Goal: Task Accomplishment & Management: Use online tool/utility

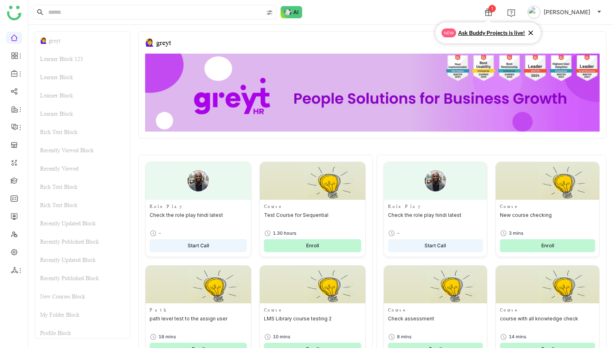
click at [511, 33] on span "Ask Buddy Projects is live!" at bounding box center [491, 32] width 67 height 9
click at [492, 11] on div "1" at bounding box center [492, 8] width 7 height 7
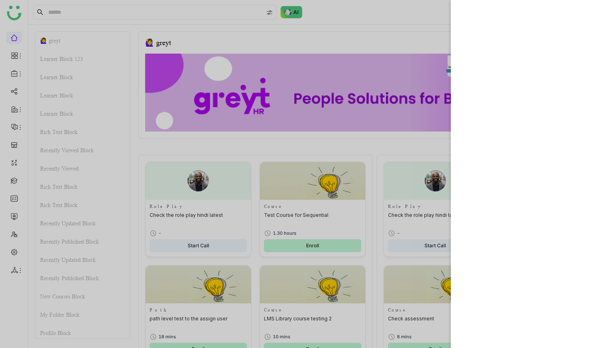
click at [371, 34] on div at bounding box center [306, 174] width 613 height 348
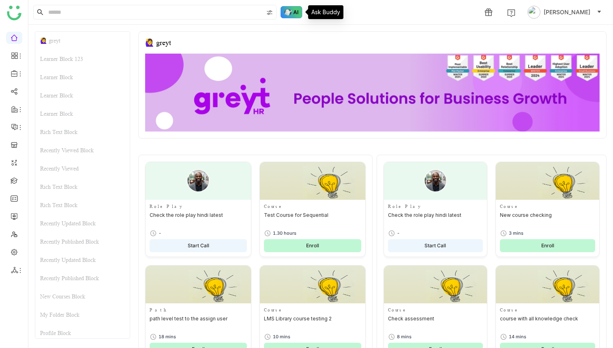
click at [295, 12] on img at bounding box center [292, 12] width 22 height 12
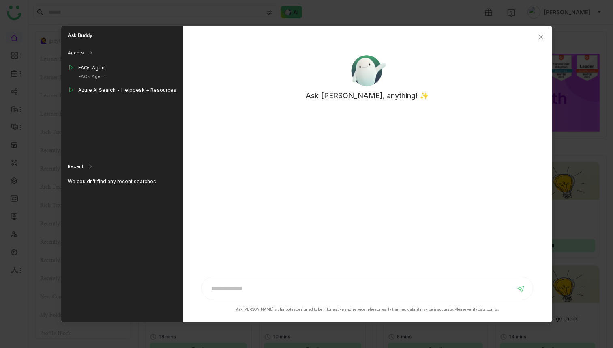
click at [90, 52] on icon at bounding box center [91, 52] width 2 height 3
click at [85, 39] on div "Ask Buddy" at bounding box center [122, 35] width 122 height 19
click at [85, 36] on div "Ask Buddy" at bounding box center [122, 35] width 122 height 19
click at [80, 68] on div "Recent" at bounding box center [76, 69] width 16 height 7
click at [84, 56] on div "Agents" at bounding box center [117, 53] width 112 height 16
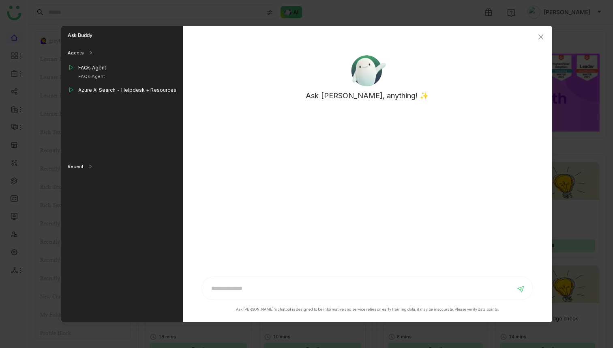
click at [372, 79] on img at bounding box center [367, 70] width 41 height 39
click at [541, 34] on icon "Close" at bounding box center [541, 37] width 6 height 6
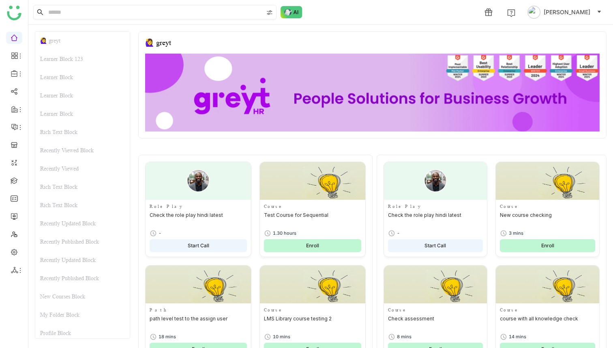
click at [269, 11] on img at bounding box center [269, 12] width 6 height 6
click at [357, 13] on div "1 Deepa Kushwaha" at bounding box center [320, 12] width 585 height 24
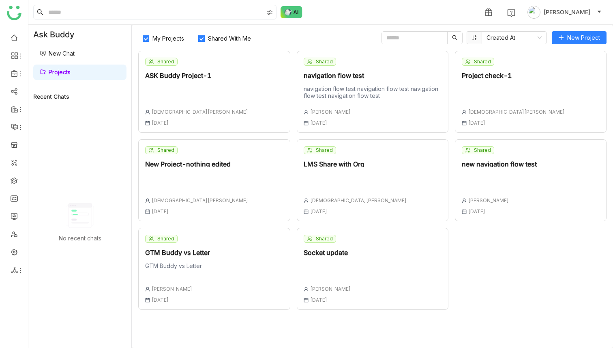
click at [362, 85] on div "navigation flow test navigation flow test navigation flow test navigation flow …" at bounding box center [373, 92] width 138 height 14
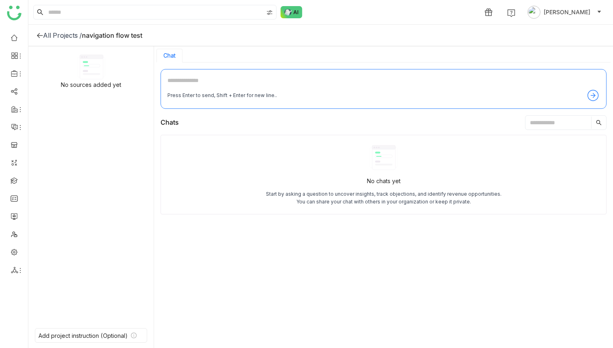
click at [94, 81] on div "No sources added yet" at bounding box center [91, 84] width 60 height 7
click at [92, 64] on rect at bounding box center [91, 65] width 17 height 3
click at [86, 331] on div "Add project instruction (Optional)" at bounding box center [91, 335] width 112 height 15
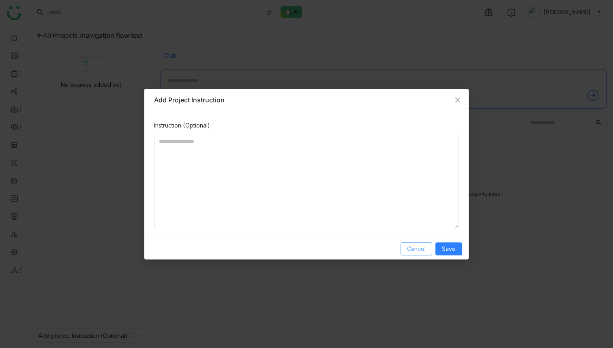
click at [418, 251] on span "Cancel" at bounding box center [416, 248] width 19 height 9
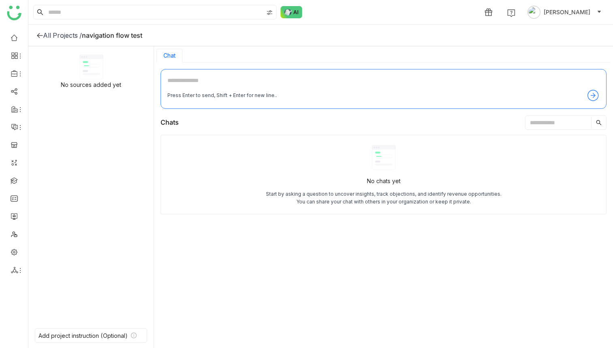
click at [195, 85] on textarea at bounding box center [383, 82] width 432 height 13
click at [93, 71] on icon at bounding box center [91, 67] width 23 height 24
click at [112, 36] on div "navigation flow test" at bounding box center [112, 35] width 60 height 8
click at [58, 34] on div "All Projects /" at bounding box center [62, 35] width 39 height 8
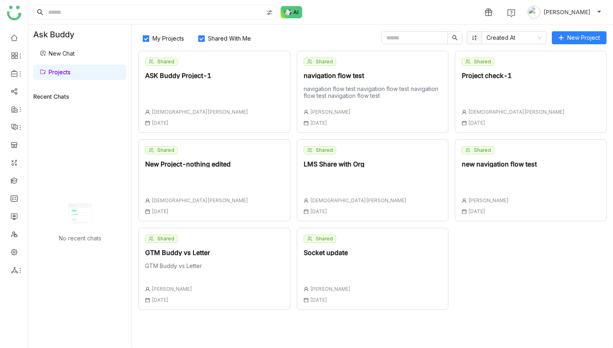
click at [326, 62] on span "Shared" at bounding box center [324, 61] width 17 height 7
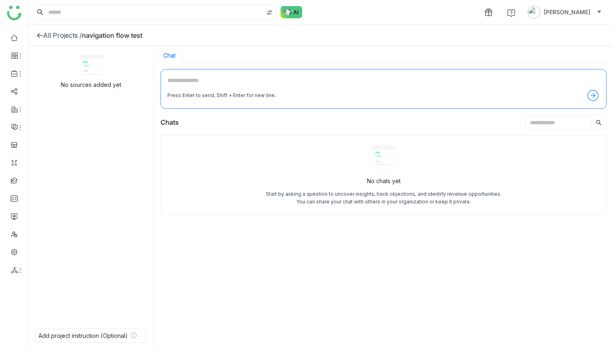
click at [90, 87] on div "No sources added yet" at bounding box center [91, 84] width 60 height 7
click at [92, 58] on icon at bounding box center [91, 57] width 23 height 4
click at [90, 333] on div "Add project instruction (Optional)" at bounding box center [83, 335] width 89 height 7
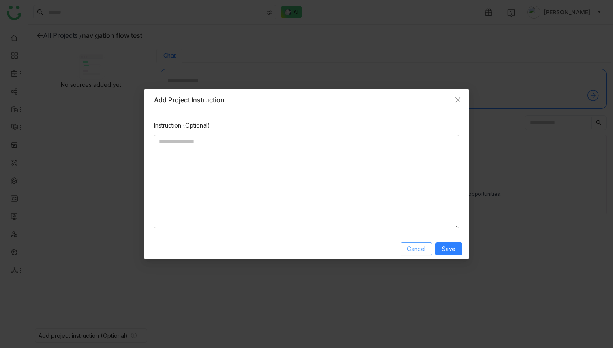
click at [425, 244] on span "Cancel" at bounding box center [416, 248] width 19 height 9
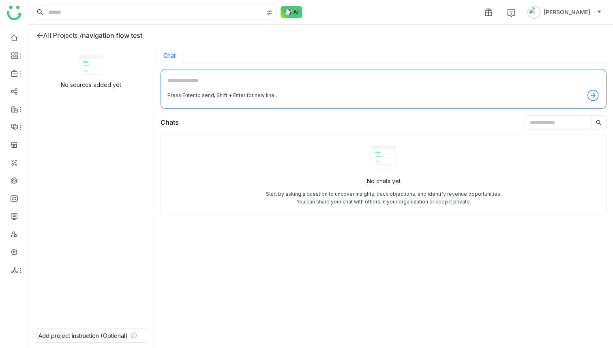
click at [56, 34] on div "All Projects /" at bounding box center [62, 35] width 39 height 8
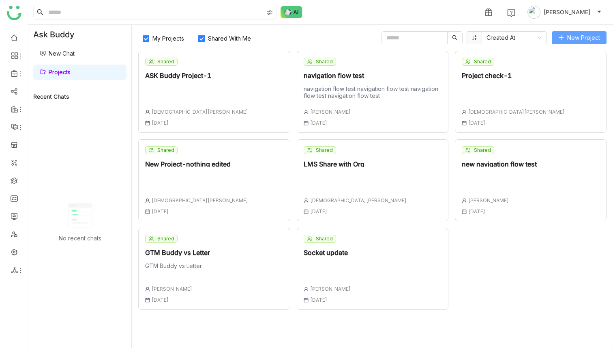
click at [571, 39] on span "New Project" at bounding box center [583, 37] width 33 height 9
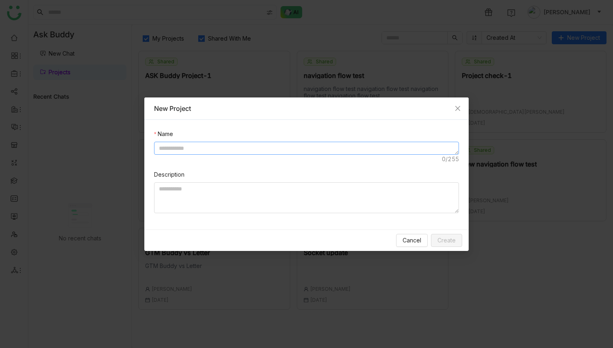
click at [213, 153] on textarea at bounding box center [306, 148] width 305 height 13
type textarea "*"
type textarea "**********"
click at [449, 238] on span "Create" at bounding box center [447, 240] width 18 height 9
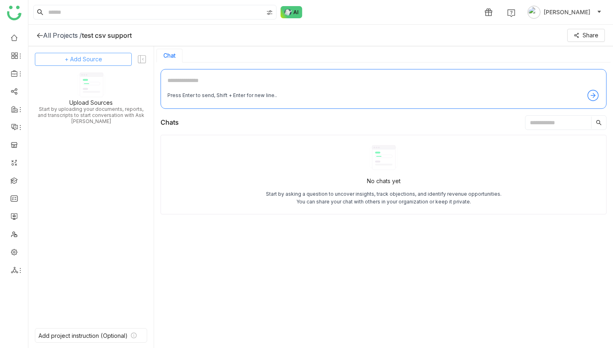
click at [101, 60] on span "+ Add Source" at bounding box center [83, 59] width 37 height 9
click at [90, 99] on span "Upload from Computer" at bounding box center [93, 98] width 53 height 7
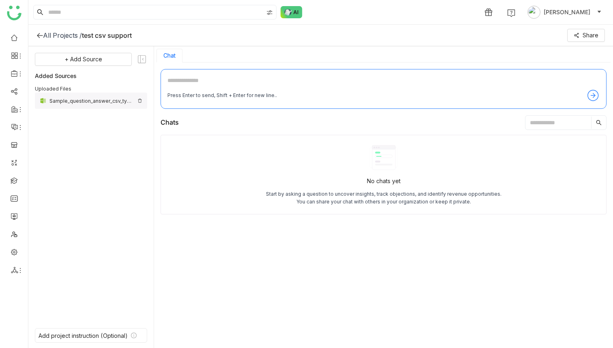
click at [90, 101] on div "Sample_question_answer_csv_type.csv.csv" at bounding box center [91, 101] width 85 height 6
click at [115, 171] on div "+ Add Source Added Sources Uploaded Files Sample_question_answer_csv_type.csv.c…" at bounding box center [91, 185] width 112 height 265
click at [109, 60] on button "+ Add Source" at bounding box center [83, 59] width 97 height 13
click at [89, 98] on span "Upload from Computer" at bounding box center [88, 98] width 53 height 7
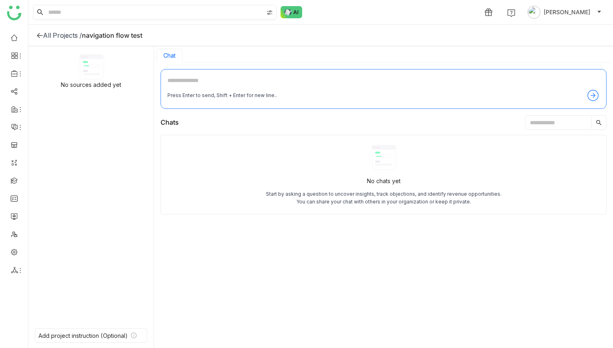
click at [87, 16] on input at bounding box center [155, 12] width 217 height 14
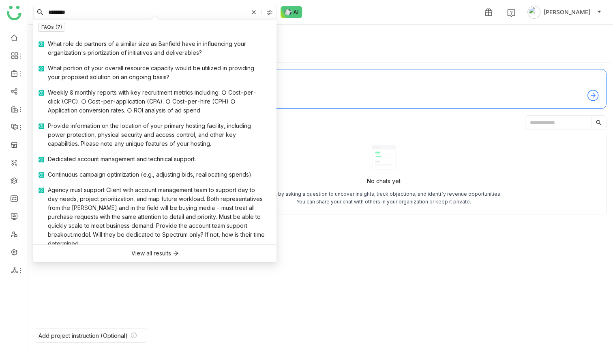
click at [58, 16] on input "********" at bounding box center [148, 12] width 202 height 14
click at [13, 39] on link at bounding box center [14, 37] width 7 height 7
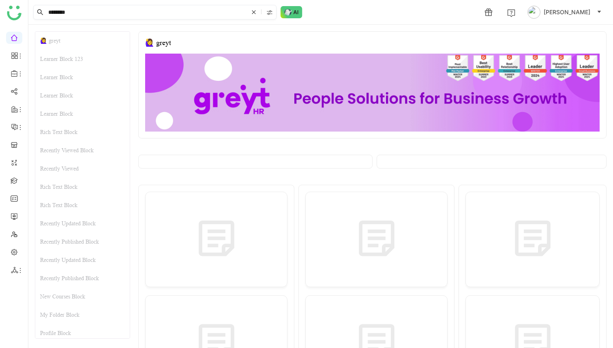
click at [81, 13] on input "********" at bounding box center [148, 12] width 202 height 14
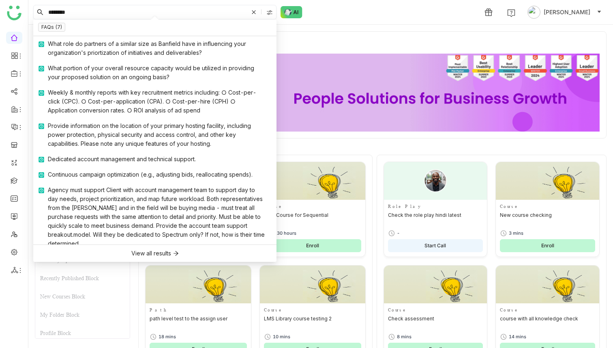
click at [81, 13] on input "********" at bounding box center [148, 12] width 202 height 14
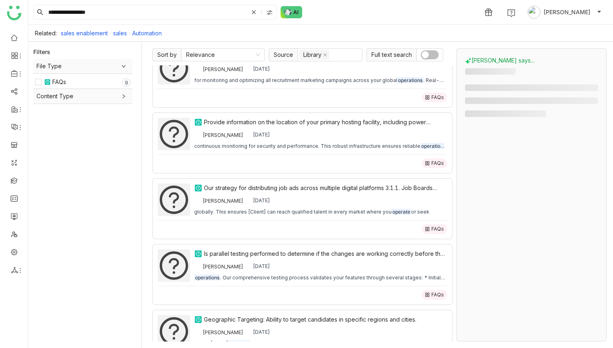
scroll to position [55, 0]
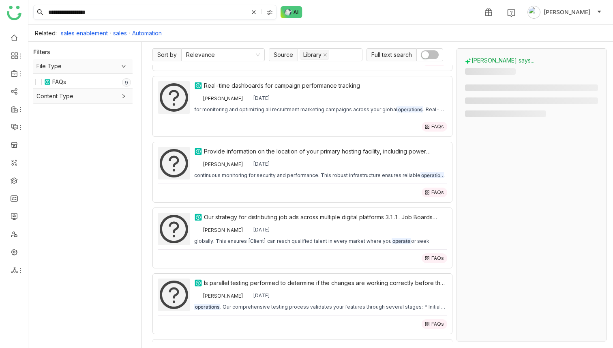
click at [107, 11] on input "**********" at bounding box center [148, 12] width 202 height 14
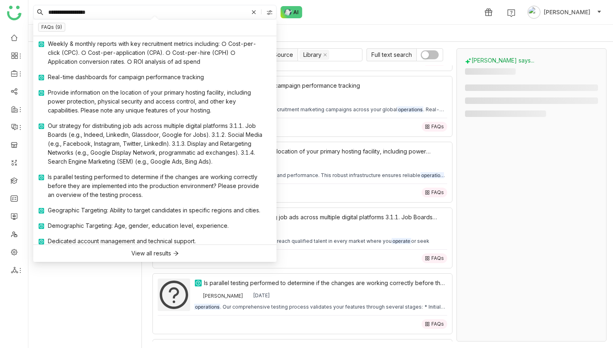
click at [107, 11] on input "**********" at bounding box center [148, 12] width 202 height 14
type input "***"
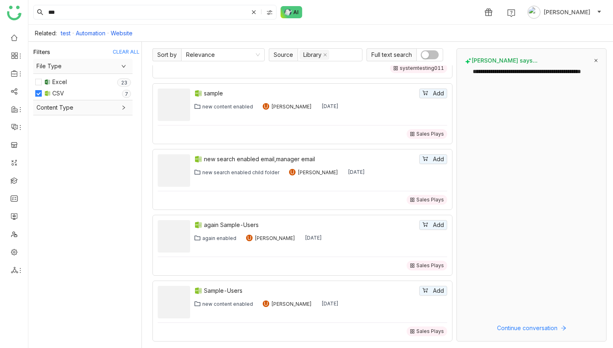
scroll to position [179, 0]
